Goal: Task Accomplishment & Management: Use online tool/utility

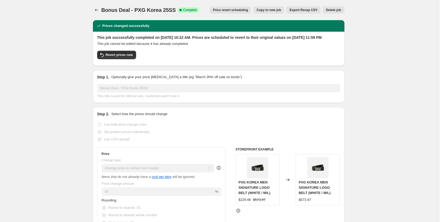
select select "margin"
select select "remove"
select select "collection"
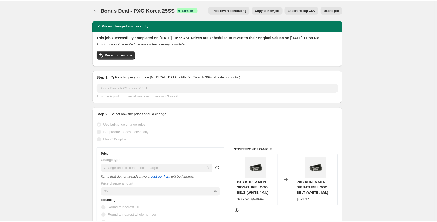
scroll to position [423, 0]
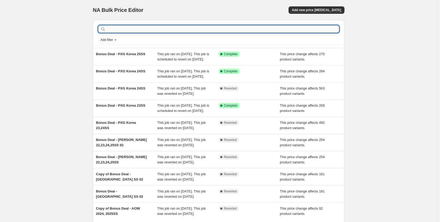
click at [275, 29] on input "text" at bounding box center [223, 28] width 232 height 7
paste input "GFJ MEN GG BUCKLE WITH STRAP"
type input "GFJ MEN GG BUCKLE WITH STRAP"
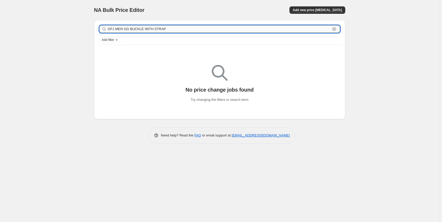
click at [163, 31] on input "GFJ MEN GG BUCKLE WITH STRAP" at bounding box center [219, 28] width 223 height 7
type input "GFJ"
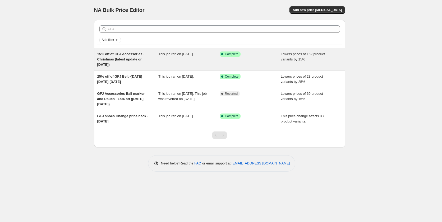
click at [139, 64] on div "15% off of GFJ Accessories - Christmas (latest update on [DATE])" at bounding box center [127, 60] width 61 height 16
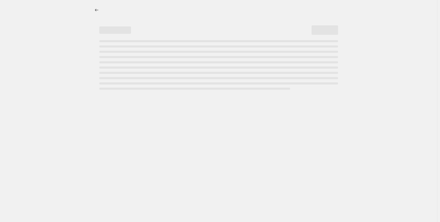
select select "percentage"
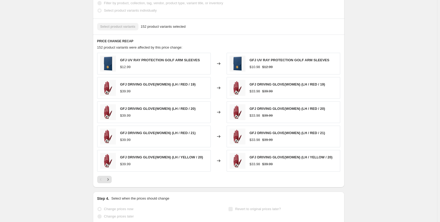
scroll to position [370, 0]
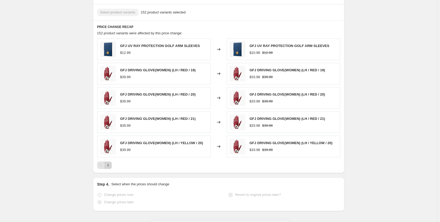
click at [110, 166] on icon "Next" at bounding box center [107, 165] width 5 height 5
click at [108, 166] on icon "Next" at bounding box center [107, 165] width 5 height 5
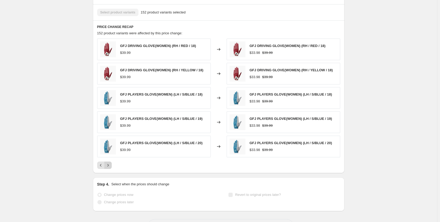
click at [108, 166] on icon "Next" at bounding box center [107, 165] width 5 height 5
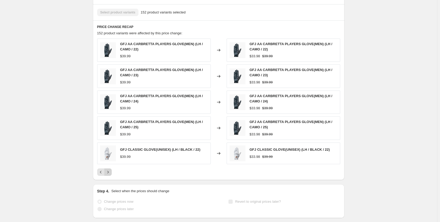
click at [109, 174] on icon "Next" at bounding box center [107, 172] width 5 height 5
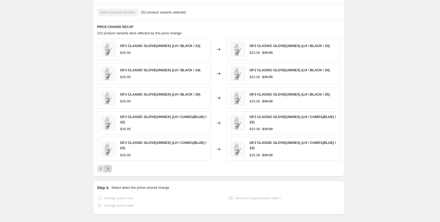
click at [111, 169] on icon "Next" at bounding box center [107, 168] width 5 height 5
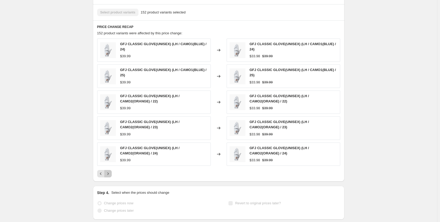
click at [110, 173] on icon "Next" at bounding box center [107, 173] width 5 height 5
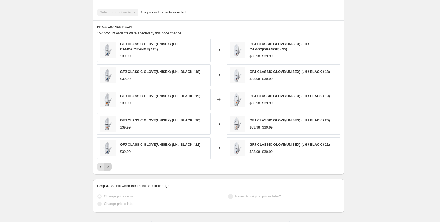
click at [108, 168] on icon "Next" at bounding box center [107, 167] width 1 height 2
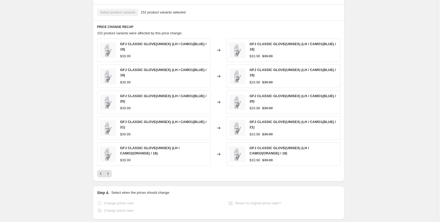
click at [110, 170] on div "GFJ CLASSIC GLOVE(UNISEX) (LH / CAMO1(BLUE) / 18) $39.99 Changed to GFJ CLASSIC…" at bounding box center [218, 108] width 243 height 139
click at [110, 173] on icon "Next" at bounding box center [107, 173] width 5 height 5
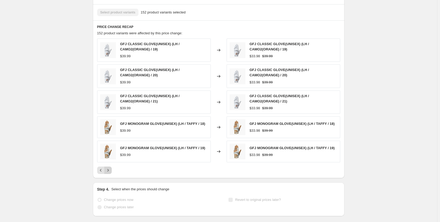
click at [110, 173] on icon "Next" at bounding box center [107, 170] width 5 height 5
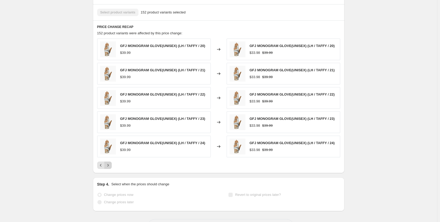
click at [108, 167] on icon "Next" at bounding box center [107, 165] width 5 height 5
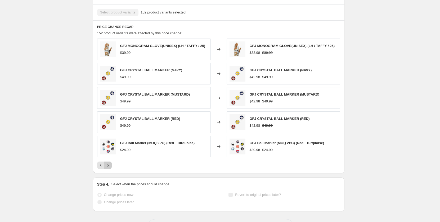
click at [108, 166] on icon "Next" at bounding box center [107, 165] width 1 height 2
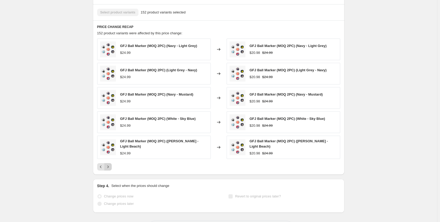
click at [108, 167] on icon "Next" at bounding box center [107, 167] width 1 height 2
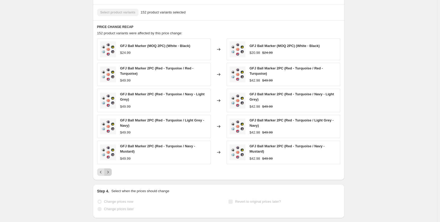
click at [108, 172] on icon "Next" at bounding box center [107, 172] width 1 height 2
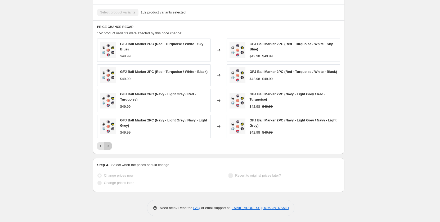
click at [108, 147] on icon "Next" at bounding box center [107, 146] width 1 height 2
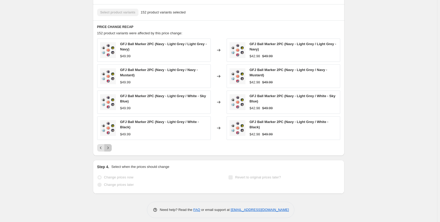
click at [108, 148] on icon "Next" at bounding box center [107, 148] width 1 height 2
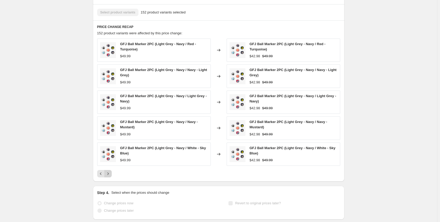
click at [110, 175] on icon "Next" at bounding box center [107, 173] width 5 height 5
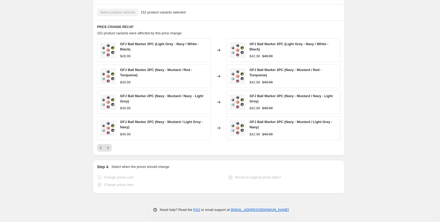
click at [109, 168] on h2 "Step 4." at bounding box center [103, 167] width 12 height 5
click at [108, 148] on icon "Next" at bounding box center [107, 148] width 1 height 2
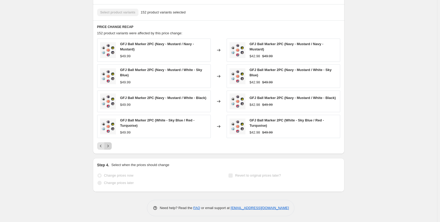
click at [108, 147] on icon "Next" at bounding box center [107, 146] width 1 height 2
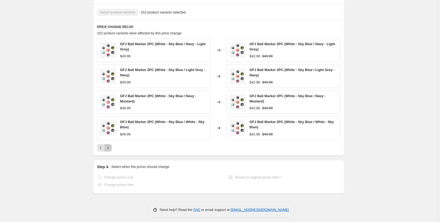
click at [108, 148] on icon "Next" at bounding box center [107, 148] width 1 height 2
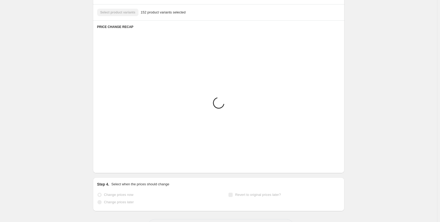
scroll to position [296, 0]
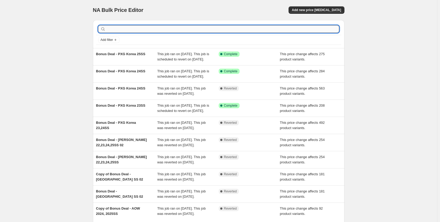
click at [127, 28] on input "text" at bounding box center [223, 28] width 232 height 7
